Goal: Task Accomplishment & Management: Manage account settings

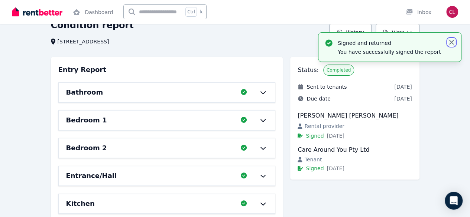
click at [452, 44] on icon "button" at bounding box center [451, 42] width 7 height 7
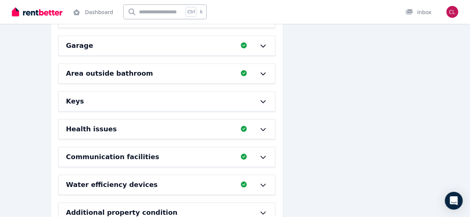
scroll to position [291, 0]
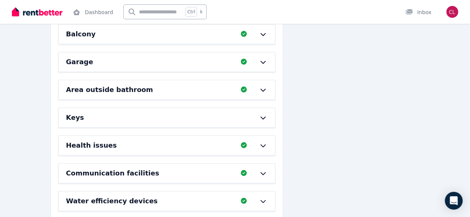
click at [266, 143] on icon at bounding box center [263, 146] width 9 height 6
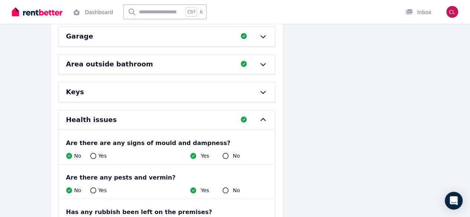
scroll to position [328, 0]
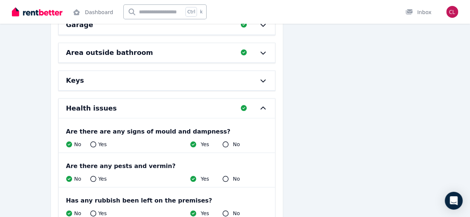
click at [194, 142] on icon at bounding box center [193, 145] width 6 height 6
drag, startPoint x: 229, startPoint y: 139, endPoint x: 203, endPoint y: 145, distance: 26.6
click at [228, 141] on div "No" at bounding box center [231, 144] width 17 height 7
click at [245, 105] on icon at bounding box center [244, 108] width 6 height 6
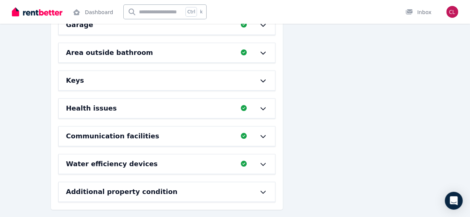
click at [267, 106] on icon at bounding box center [263, 109] width 9 height 6
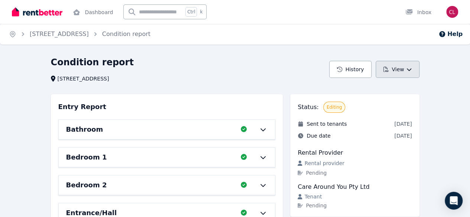
click at [414, 71] on button "View" at bounding box center [397, 69] width 43 height 17
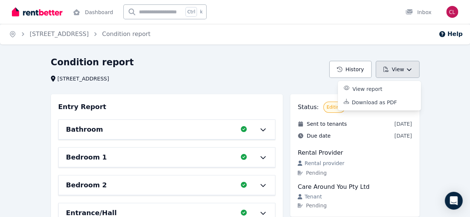
click at [413, 72] on button "View" at bounding box center [397, 69] width 43 height 17
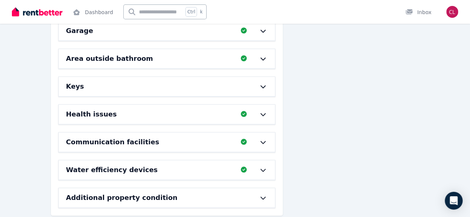
scroll to position [328, 0]
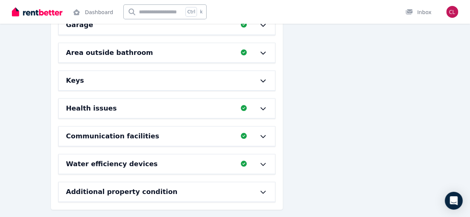
click at [262, 106] on icon at bounding box center [263, 109] width 9 height 6
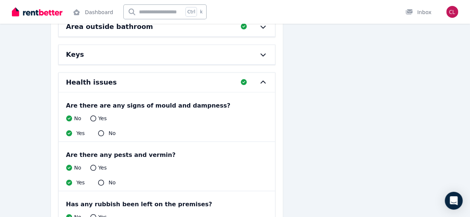
scroll to position [365, 0]
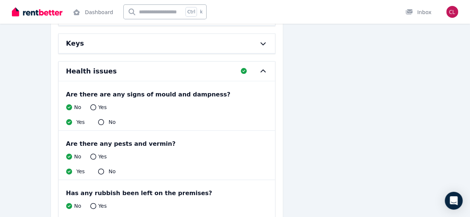
click at [100, 119] on icon at bounding box center [101, 122] width 6 height 6
click at [99, 119] on icon at bounding box center [101, 122] width 6 height 6
click at [100, 119] on icon at bounding box center [101, 122] width 6 height 6
click at [242, 68] on icon at bounding box center [244, 71] width 6 height 6
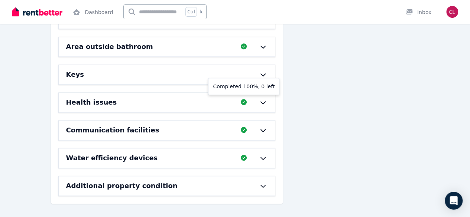
scroll to position [328, 0]
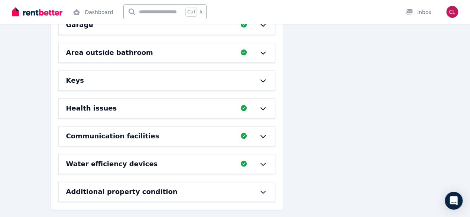
click at [258, 78] on div at bounding box center [259, 81] width 16 height 6
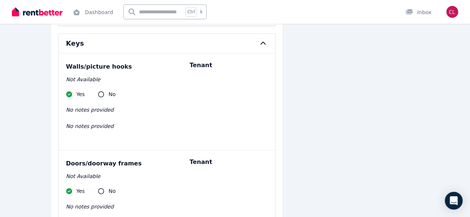
click at [265, 35] on div "Keys" at bounding box center [167, 43] width 217 height 19
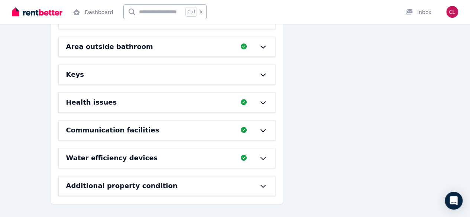
scroll to position [328, 0]
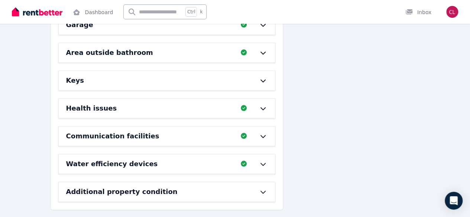
click at [265, 106] on icon at bounding box center [263, 109] width 9 height 6
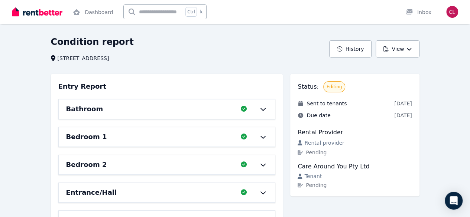
scroll to position [0, 0]
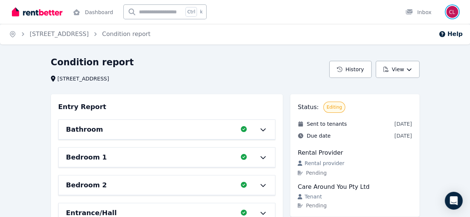
click at [454, 15] on img "button" at bounding box center [453, 12] width 12 height 12
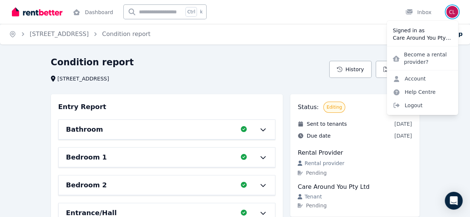
click at [453, 16] on img "button" at bounding box center [453, 12] width 12 height 12
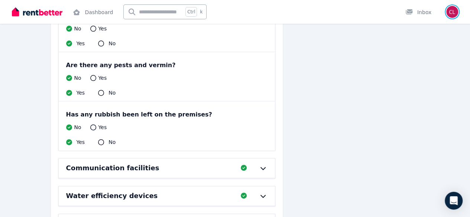
scroll to position [476, 0]
